Goal: Task Accomplishment & Management: Complete application form

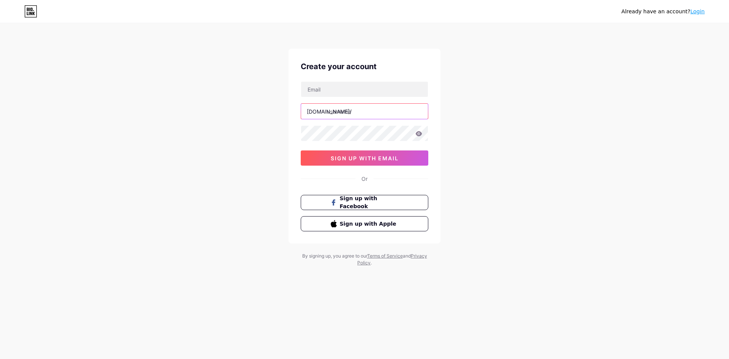
drag, startPoint x: 350, startPoint y: 116, endPoint x: 336, endPoint y: 86, distance: 32.9
click at [350, 115] on input "text" at bounding box center [364, 111] width 127 height 15
click at [332, 75] on div "Create your account bio.link/ sign up with email Or Sign up with Facebook Sign …" at bounding box center [364, 146] width 152 height 195
click at [331, 86] on input "text" at bounding box center [364, 89] width 127 height 15
click at [345, 100] on div "bio.link/ sign up with email" at bounding box center [365, 123] width 128 height 84
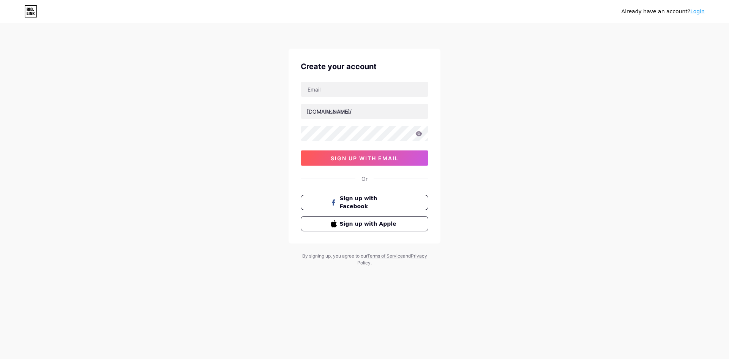
click at [347, 79] on div "Create your account bio.link/ sign up with email Or Sign up with Facebook Sign …" at bounding box center [364, 146] width 152 height 195
click at [347, 87] on input "text" at bounding box center [364, 89] width 127 height 15
type input "O"
type input "[EMAIL_ADDRESS][DOMAIN_NAME]"
type input "s"
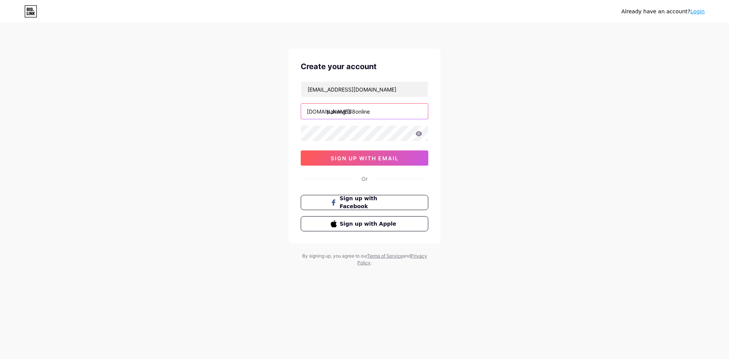
type input "pakong188online"
click at [402, 159] on button "sign up with email" at bounding box center [365, 157] width 128 height 15
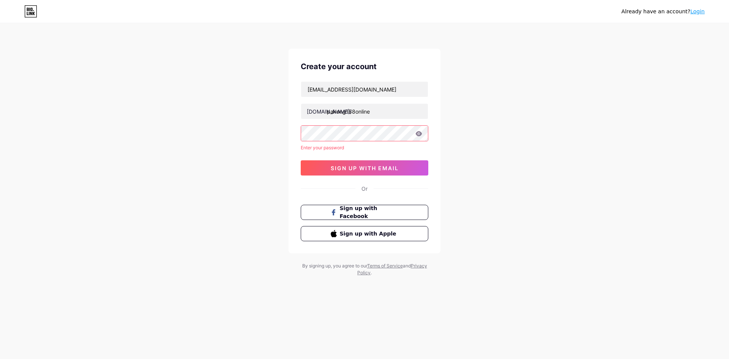
click at [352, 141] on div "onlinepakong@gmail.com bio.link/ pakong188online Enter your password sign up wi…" at bounding box center [365, 128] width 128 height 94
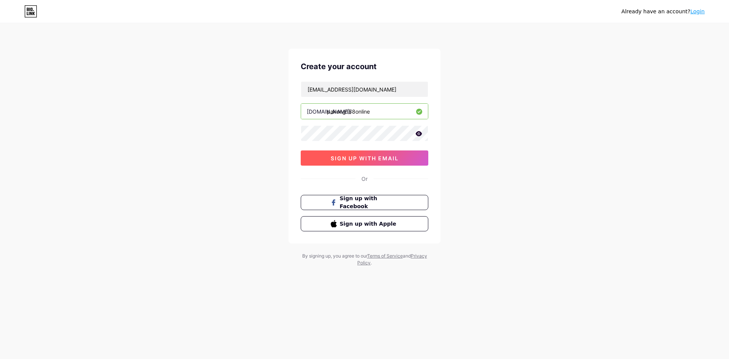
click at [352, 157] on span "sign up with email" at bounding box center [365, 158] width 68 height 6
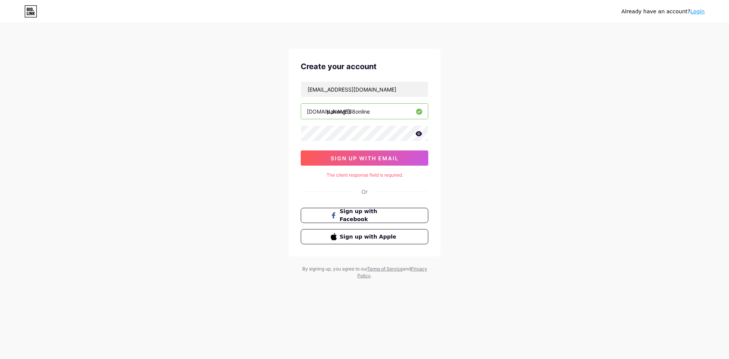
click at [423, 132] on div at bounding box center [365, 133] width 128 height 16
click at [419, 132] on icon at bounding box center [419, 133] width 6 height 5
click at [370, 159] on span "sign up with email" at bounding box center [365, 158] width 68 height 6
click at [372, 91] on input "[EMAIL_ADDRESS][DOMAIN_NAME]" at bounding box center [364, 89] width 127 height 15
click at [468, 130] on div "Already have an account? Login Create your account [EMAIL_ADDRESS][DOMAIN_NAME]…" at bounding box center [364, 151] width 729 height 303
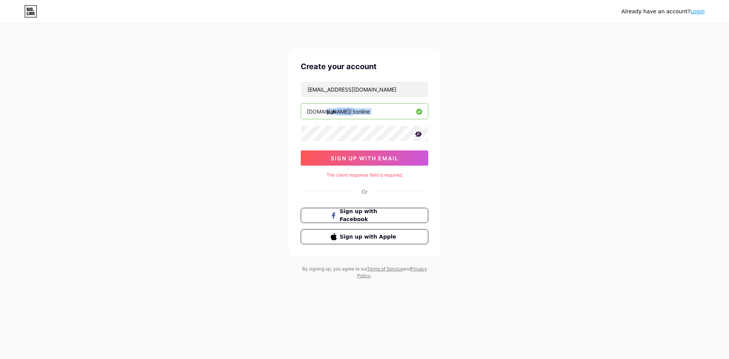
click at [468, 130] on div "Already have an account? Login Create your account [EMAIL_ADDRESS][DOMAIN_NAME]…" at bounding box center [364, 151] width 729 height 303
click at [370, 173] on div "The client response field is required." at bounding box center [365, 175] width 128 height 7
drag, startPoint x: 370, startPoint y: 173, endPoint x: 381, endPoint y: 185, distance: 16.7
click at [375, 181] on div "Create your account [EMAIL_ADDRESS][DOMAIN_NAME] [DOMAIN_NAME]/ pakong188online…" at bounding box center [364, 153] width 152 height 208
click at [443, 184] on div "Already have an account? Login Create your account [EMAIL_ADDRESS][DOMAIN_NAME]…" at bounding box center [364, 151] width 729 height 303
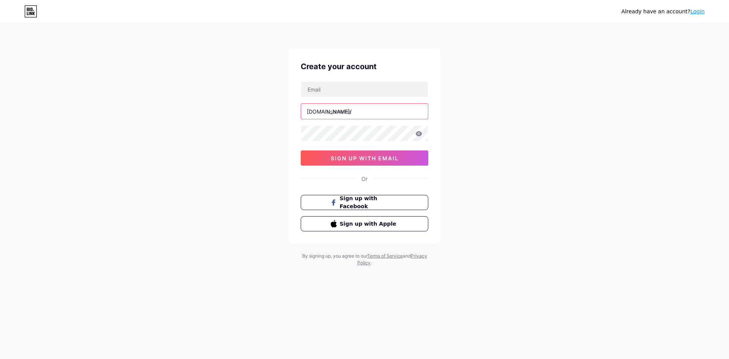
click at [351, 118] on input "text" at bounding box center [364, 111] width 127 height 15
click at [351, 115] on input "text" at bounding box center [364, 111] width 127 height 15
click at [418, 131] on icon at bounding box center [419, 133] width 6 height 5
click at [345, 163] on button "sign up with email" at bounding box center [365, 157] width 128 height 15
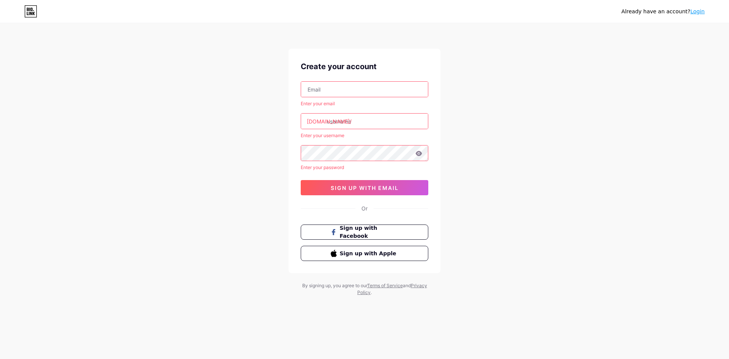
click at [348, 121] on input "text" at bounding box center [364, 120] width 127 height 15
click at [351, 91] on input "text" at bounding box center [364, 89] width 127 height 15
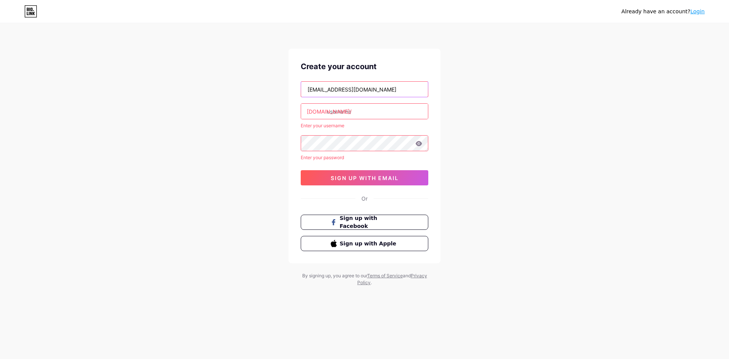
type input "[EMAIL_ADDRESS][DOMAIN_NAME]"
type input "s"
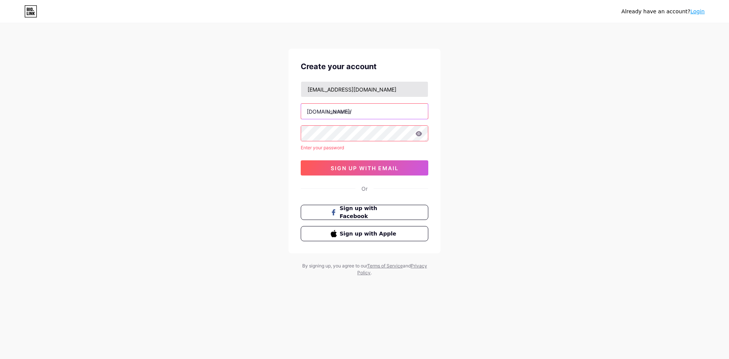
type input "s"
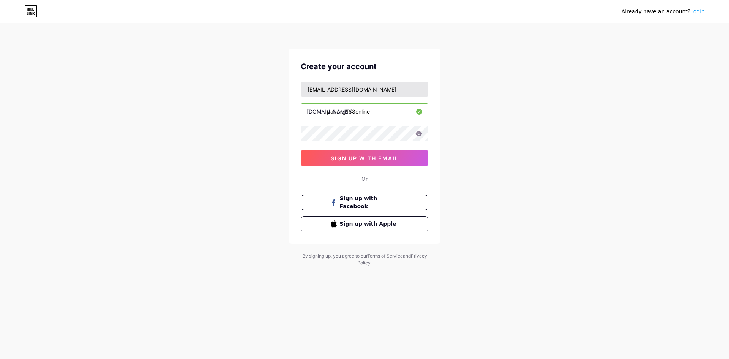
type input "pakong188online"
click at [375, 90] on input "[EMAIL_ADDRESS][DOMAIN_NAME]" at bounding box center [364, 89] width 127 height 15
click at [440, 163] on div "Already have an account? Login Create your account [EMAIL_ADDRESS][DOMAIN_NAME]…" at bounding box center [364, 145] width 729 height 290
click at [518, 178] on div "Already have an account? Login Create your account [EMAIL_ADDRESS][DOMAIN_NAME]…" at bounding box center [364, 145] width 729 height 290
click at [481, 69] on div "Already have an account? Login Create your account [EMAIL_ADDRESS][DOMAIN_NAME]…" at bounding box center [364, 145] width 729 height 290
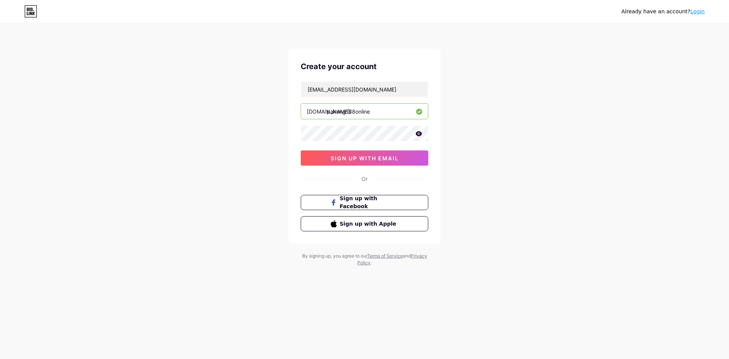
click at [358, 100] on div "[EMAIL_ADDRESS][DOMAIN_NAME] [DOMAIN_NAME]/ pakong188online sign up with email" at bounding box center [365, 123] width 128 height 84
click at [383, 75] on div "Create your account [EMAIL_ADDRESS][DOMAIN_NAME] [DOMAIN_NAME]/ pakong188online…" at bounding box center [364, 146] width 152 height 195
click at [386, 84] on input "[EMAIL_ADDRESS][DOMAIN_NAME]" at bounding box center [364, 89] width 127 height 15
click at [387, 159] on span "sign up with email" at bounding box center [365, 158] width 68 height 6
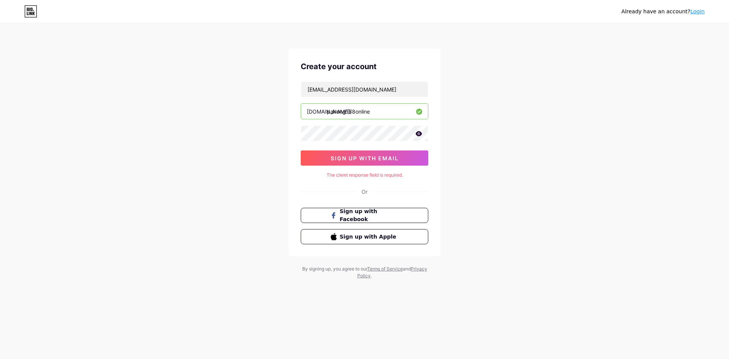
click at [505, 115] on div "Already have an account? Login Create your account [EMAIL_ADDRESS][DOMAIN_NAME]…" at bounding box center [364, 151] width 729 height 303
click at [391, 93] on input "[EMAIL_ADDRESS][DOMAIN_NAME]" at bounding box center [364, 89] width 127 height 15
click at [404, 102] on div "[EMAIL_ADDRESS][DOMAIN_NAME] [DOMAIN_NAME]/ pakong188online sign up with email" at bounding box center [365, 123] width 128 height 84
click at [410, 77] on div "Create your account [EMAIL_ADDRESS][DOMAIN_NAME] [DOMAIN_NAME]/ pakong188online…" at bounding box center [364, 153] width 152 height 208
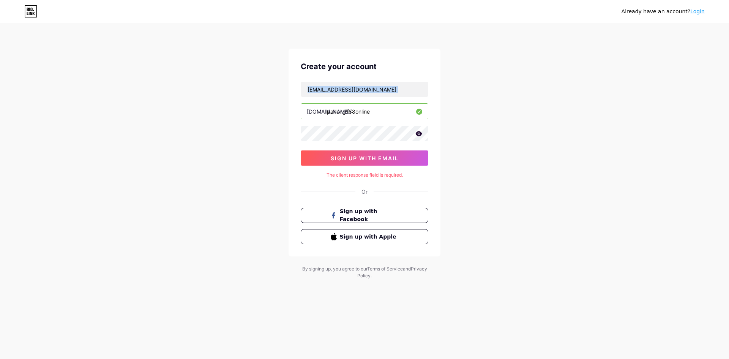
click at [410, 77] on div "Create your account [EMAIL_ADDRESS][DOMAIN_NAME] [DOMAIN_NAME]/ pakong188online…" at bounding box center [364, 153] width 152 height 208
click at [417, 52] on div "Create your account [EMAIL_ADDRESS][DOMAIN_NAME] [DOMAIN_NAME]/ pakong188online…" at bounding box center [364, 153] width 152 height 208
drag, startPoint x: 417, startPoint y: 52, endPoint x: 413, endPoint y: 120, distance: 68.1
click at [417, 71] on div "Create your account [EMAIL_ADDRESS][DOMAIN_NAME] [DOMAIN_NAME]/ pakong188online…" at bounding box center [364, 153] width 152 height 208
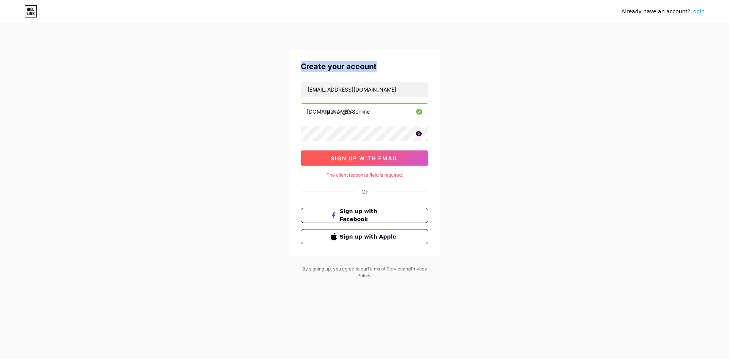
click at [405, 160] on button "sign up with email" at bounding box center [365, 157] width 128 height 15
click at [160, 66] on div "Already have an account? Login Create your account [EMAIL_ADDRESS][DOMAIN_NAME]…" at bounding box center [364, 151] width 729 height 303
